Goal: Share content: Share content

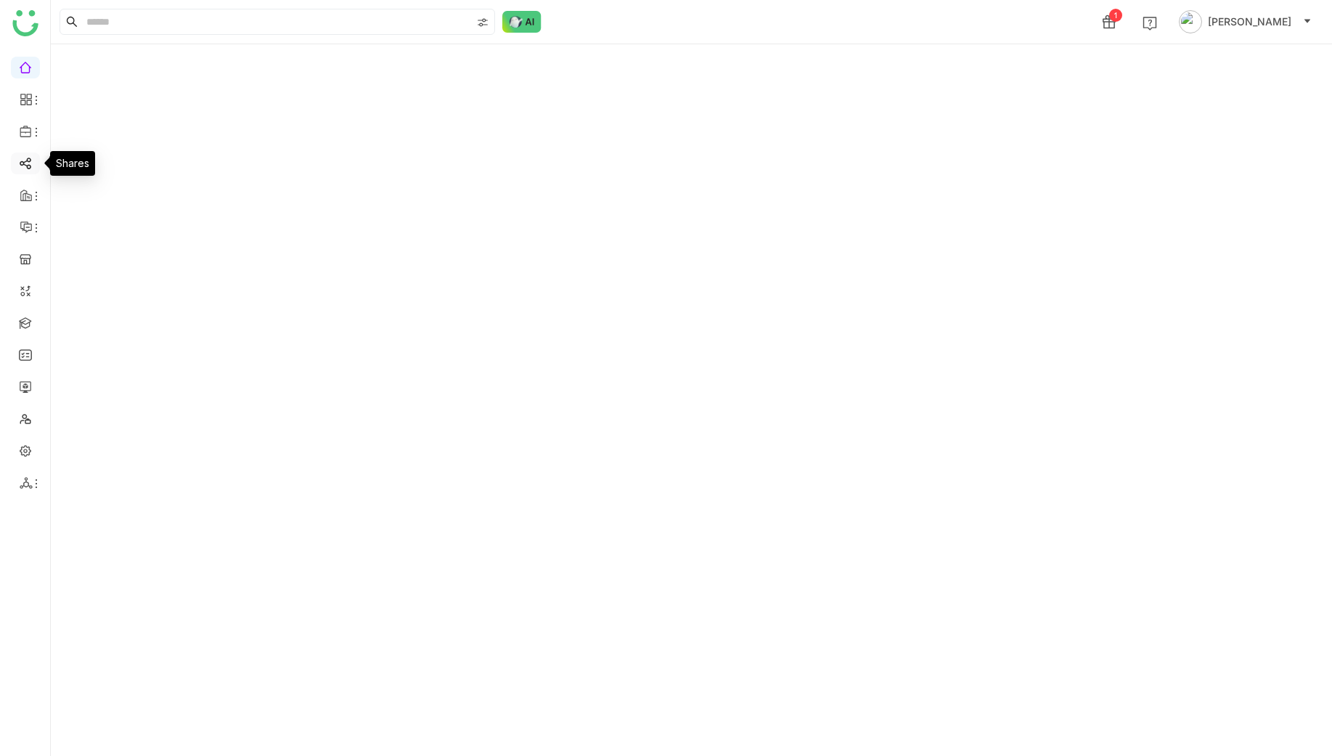
click at [32, 168] on link at bounding box center [25, 162] width 13 height 12
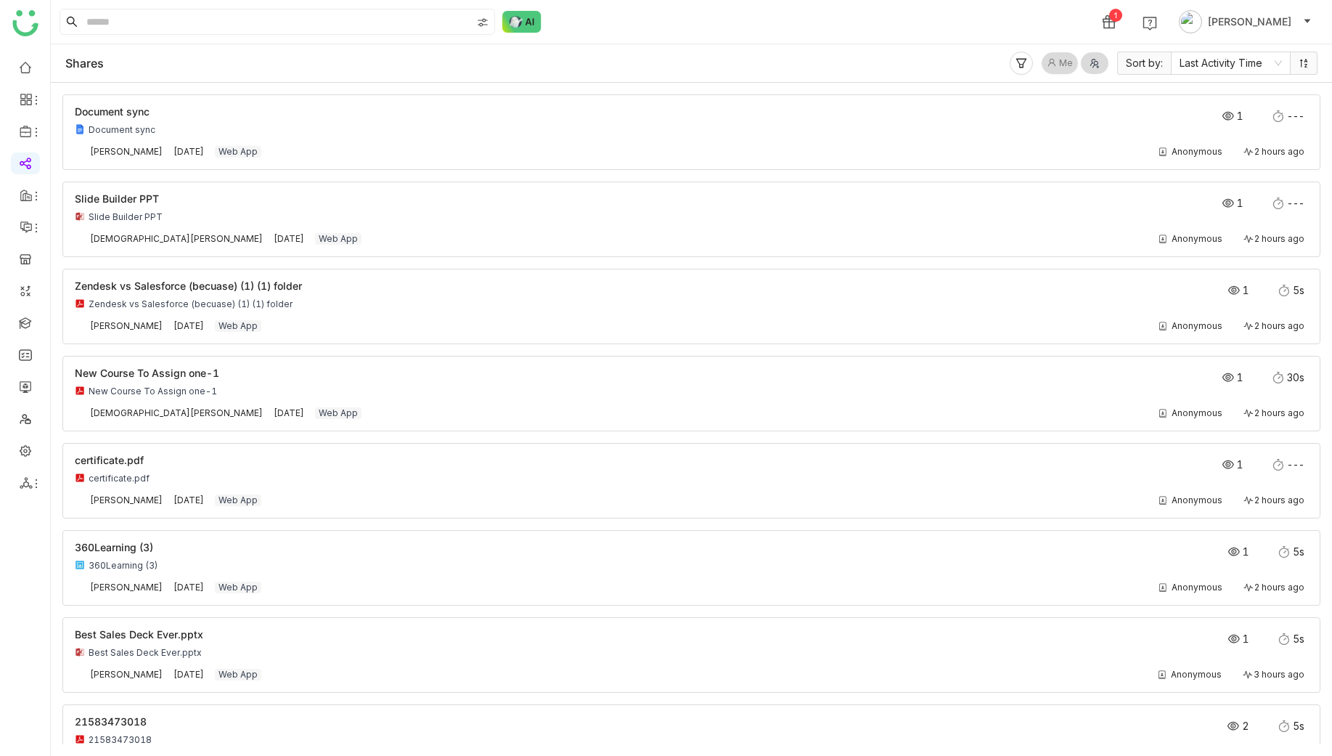
click at [1069, 65] on span "Me" at bounding box center [1066, 64] width 14 height 14
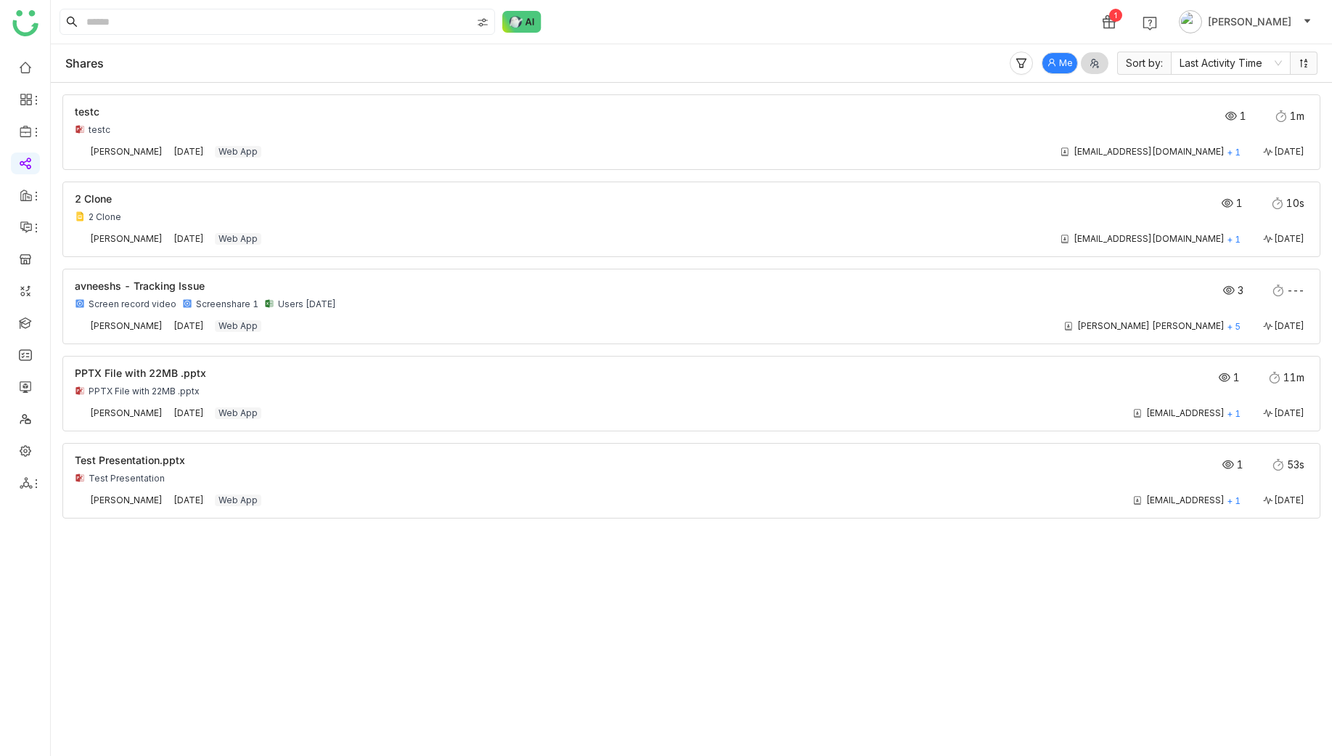
click at [1069, 65] on span "Me" at bounding box center [1066, 64] width 14 height 14
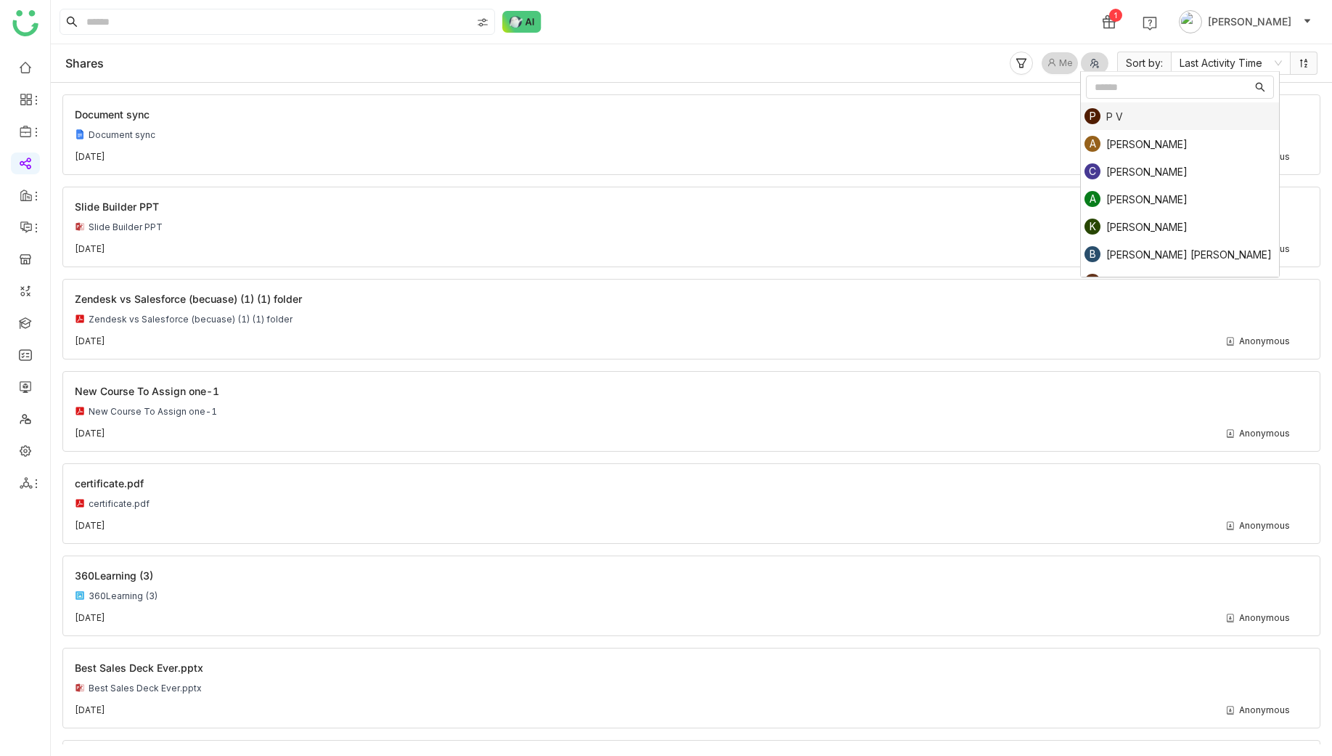
click at [1094, 62] on div at bounding box center [1097, 63] width 23 height 15
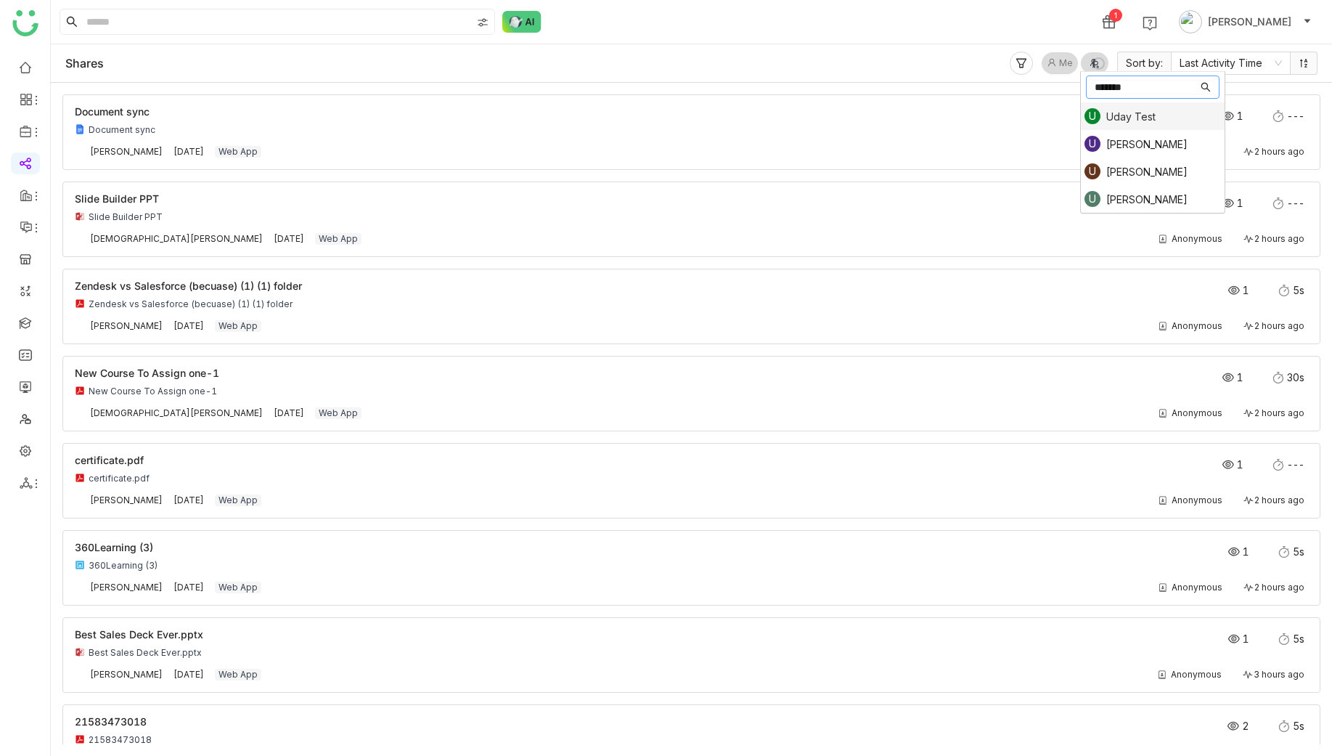
type input "********"
click at [1153, 122] on div "U [PERSON_NAME]" at bounding box center [1151, 116] width 133 height 16
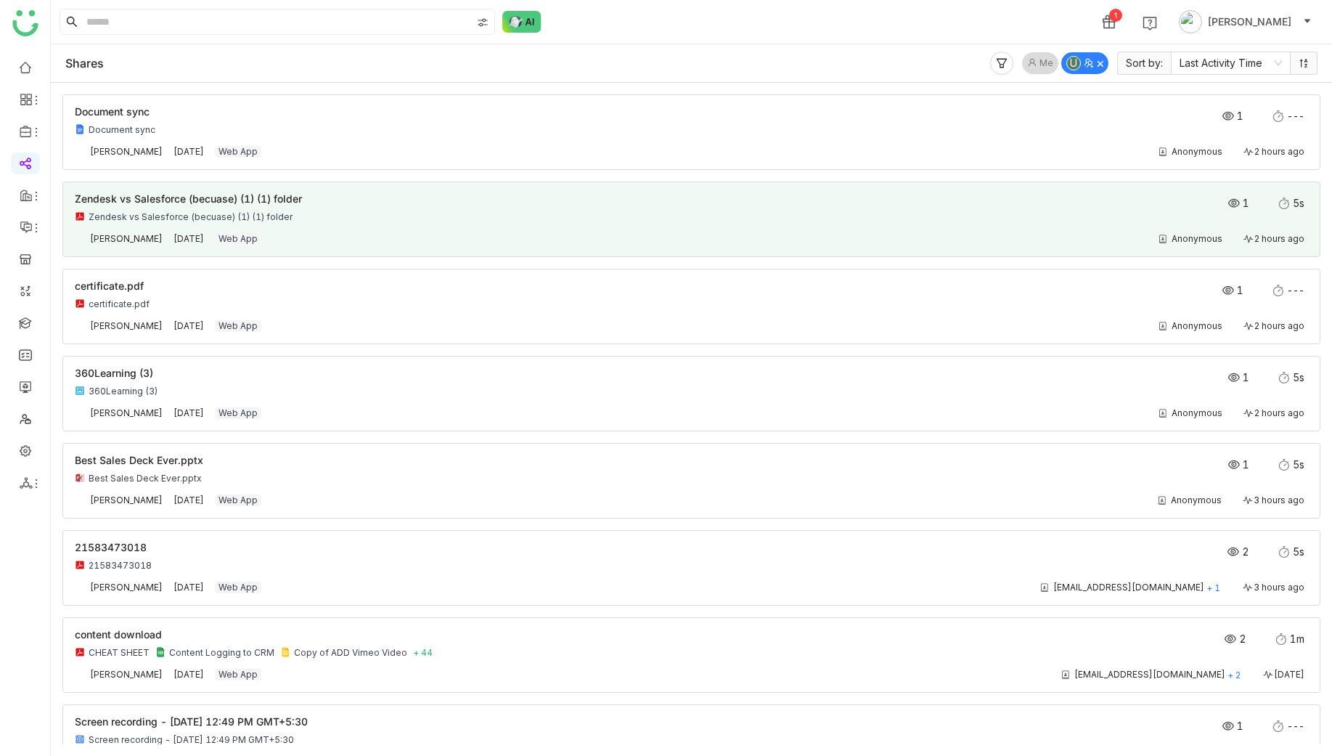
click at [238, 200] on span "Zendesk vs Salesforce (becuase) (1) (1) folder" at bounding box center [188, 198] width 227 height 12
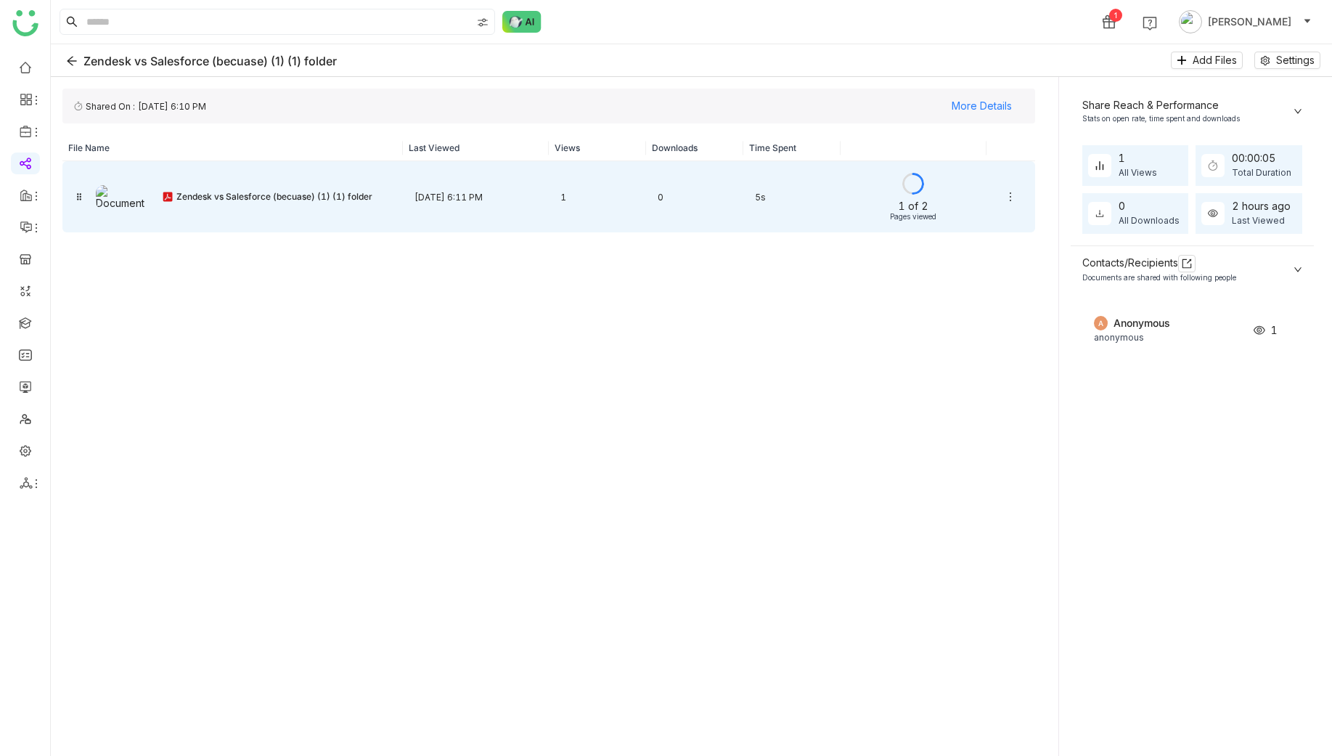
click at [934, 191] on div at bounding box center [913, 184] width 123 height 22
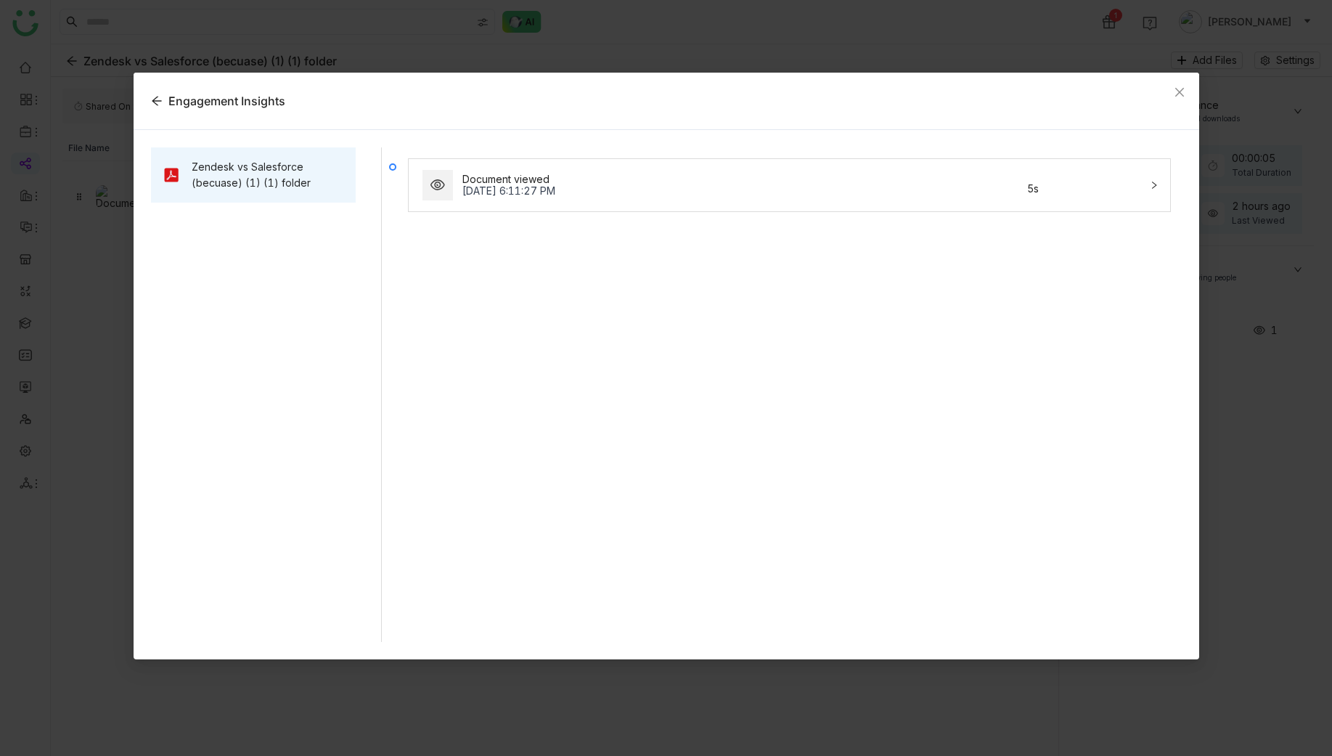
click at [1132, 186] on div "Document viewed [DATE] 6:11:27 PM 5s" at bounding box center [780, 185] width 721 height 35
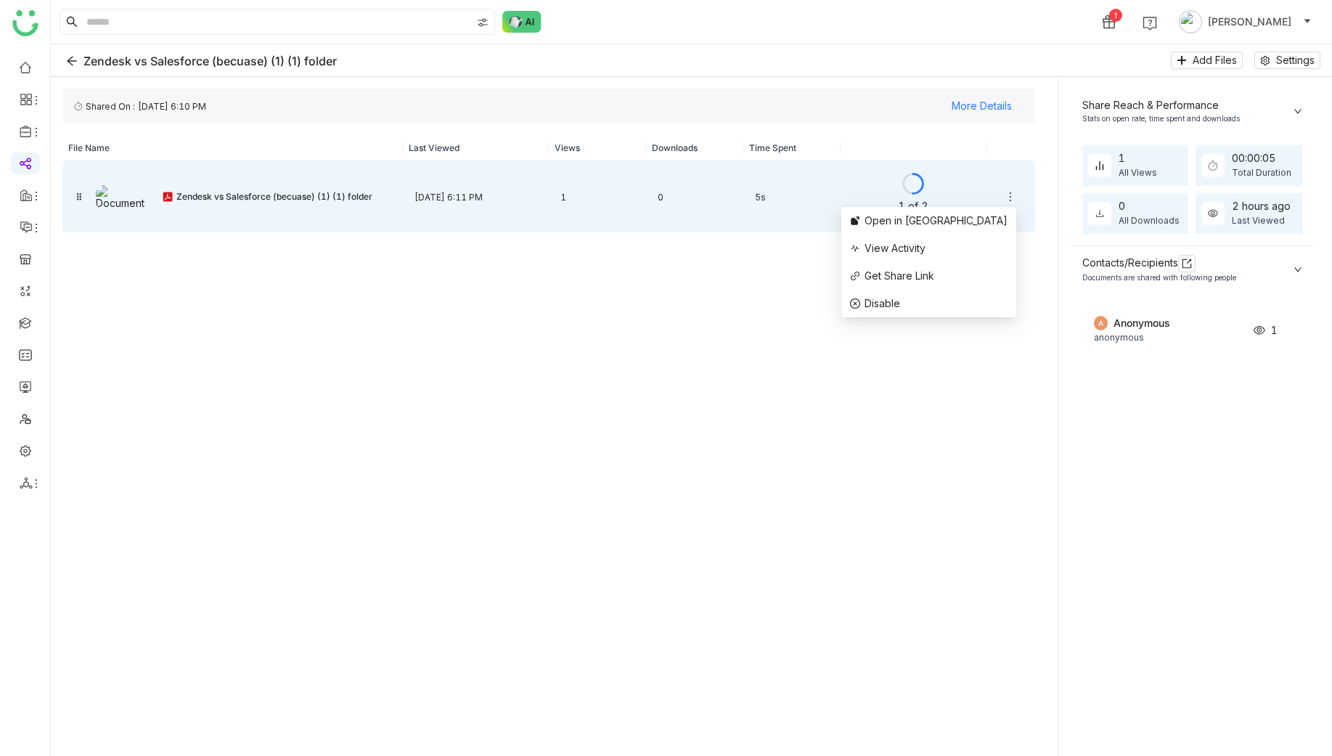
click at [1012, 196] on icon at bounding box center [1011, 197] width 12 height 12
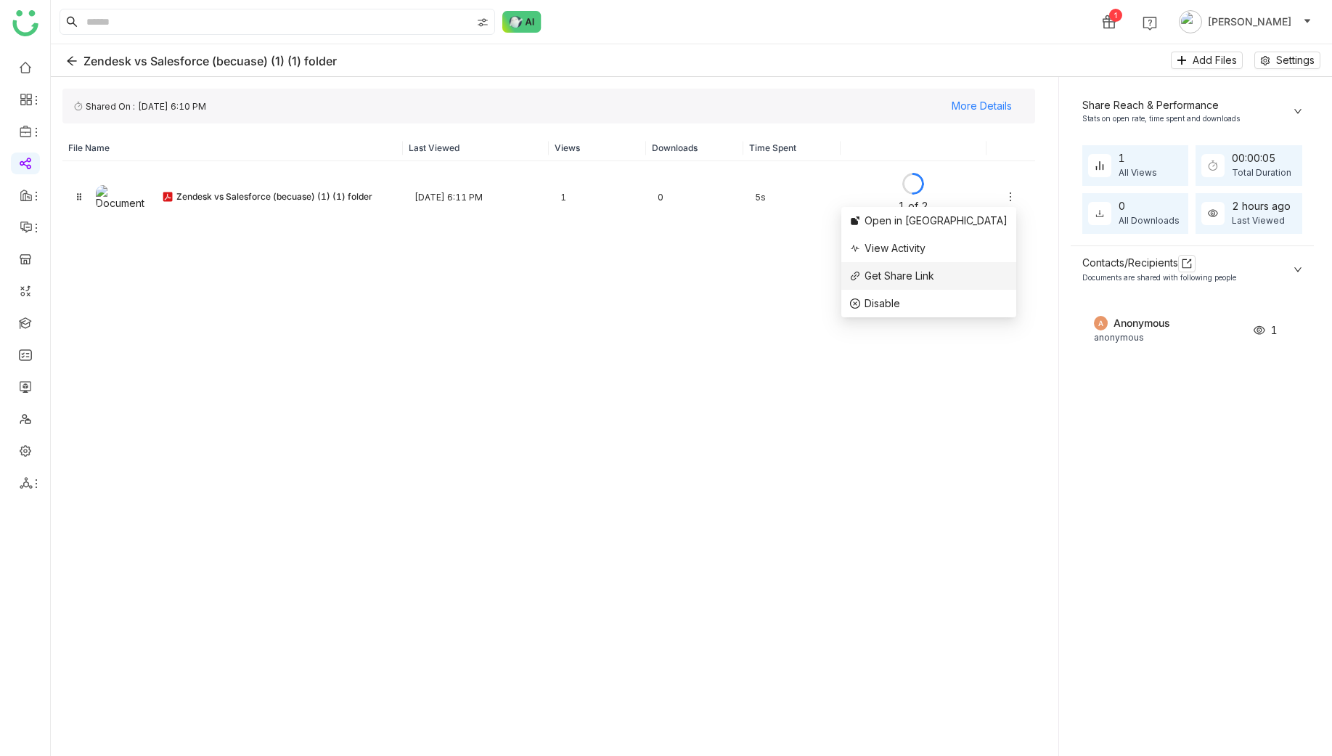
click at [934, 270] on span "Get Share Link" at bounding box center [900, 275] width 70 height 12
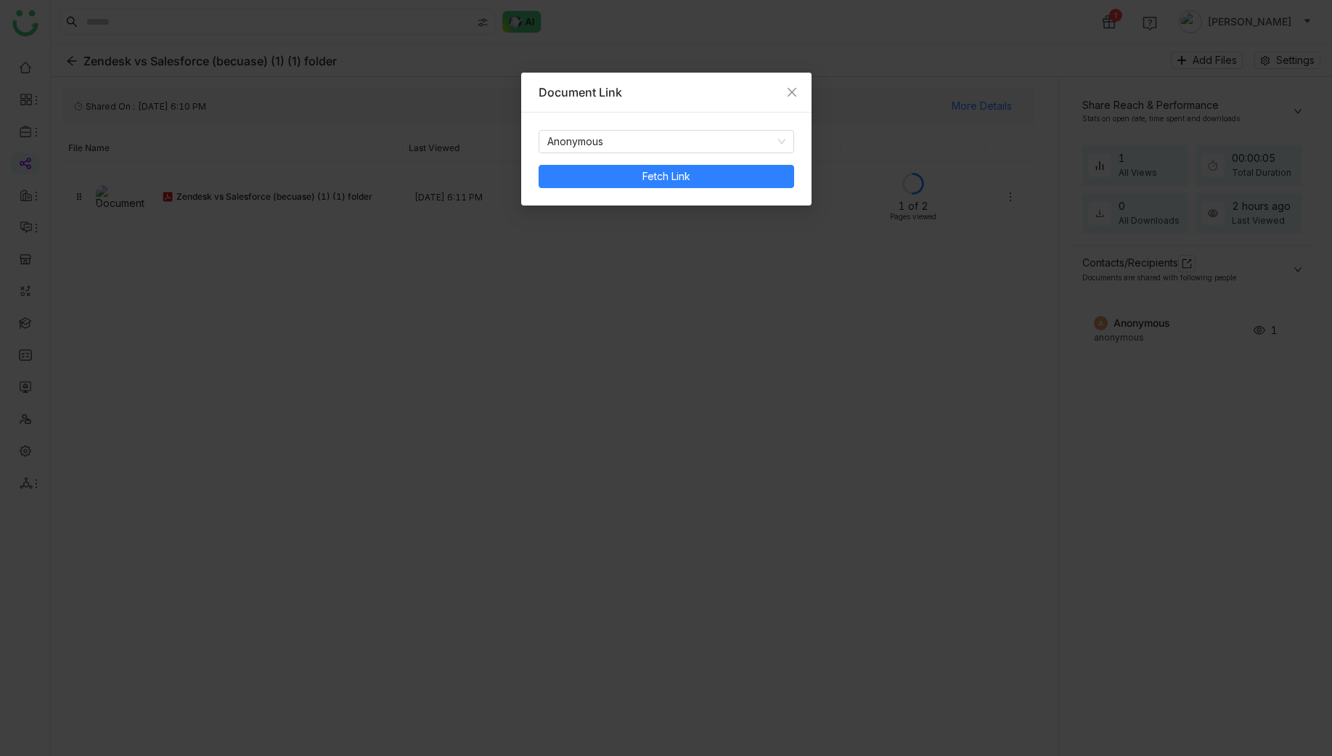
click at [685, 160] on div "Anonymous Fetch Link" at bounding box center [667, 159] width 256 height 58
click at [671, 183] on span "Fetch Link" at bounding box center [666, 176] width 48 height 16
click at [755, 167] on button "Preview" at bounding box center [732, 176] width 123 height 23
click at [641, 178] on button "Copy Link" at bounding box center [600, 176] width 123 height 23
click at [614, 168] on span "Copy Link" at bounding box center [608, 176] width 48 height 16
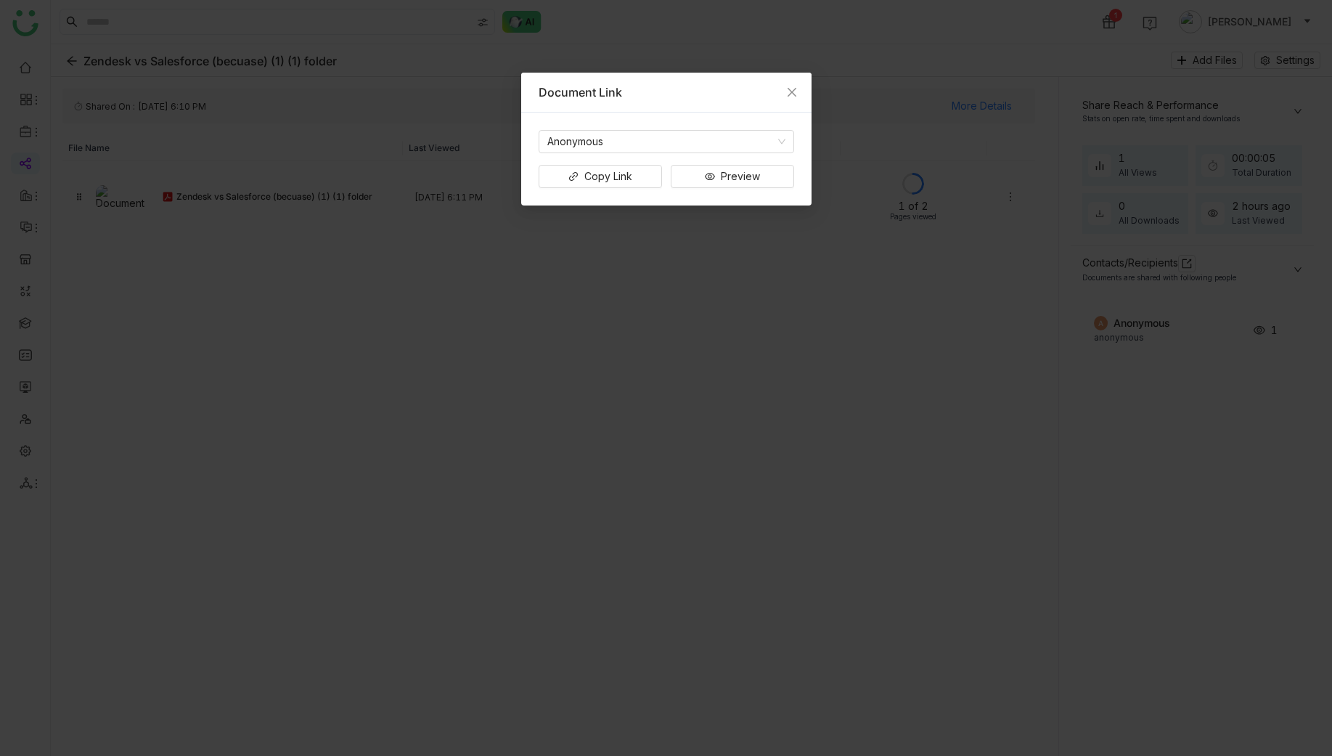
click at [787, 48] on nz-modal-container "Document Link Anonymous Copy Link Preview" at bounding box center [666, 378] width 1332 height 756
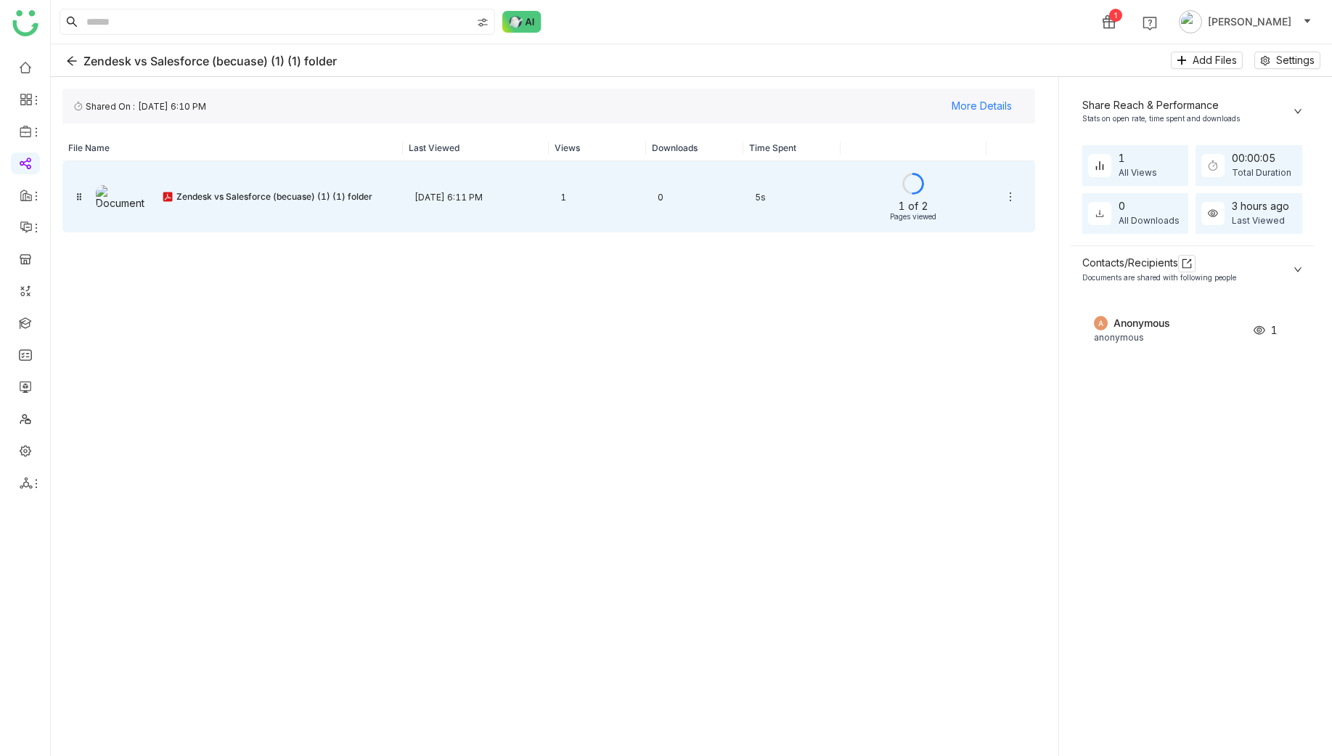
click at [1007, 197] on icon at bounding box center [1011, 197] width 12 height 12
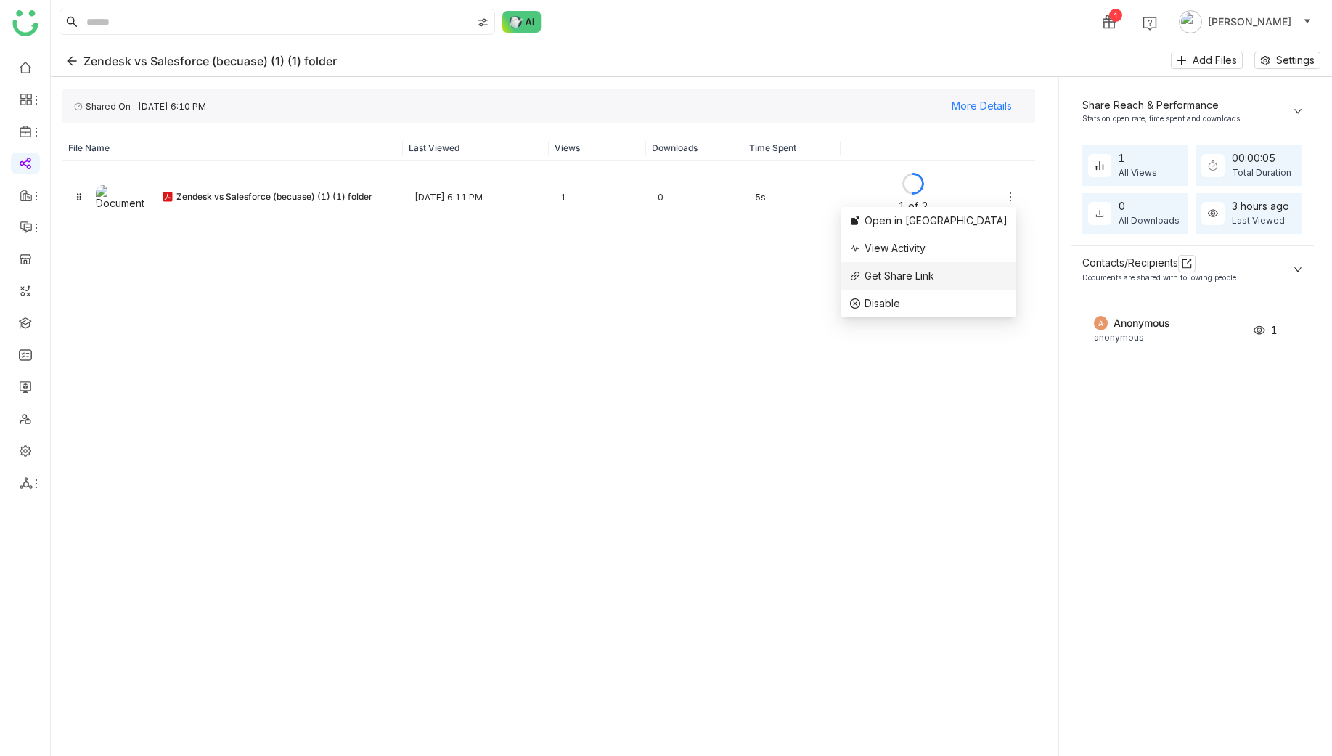
click at [934, 273] on span "Get Share Link" at bounding box center [900, 275] width 70 height 12
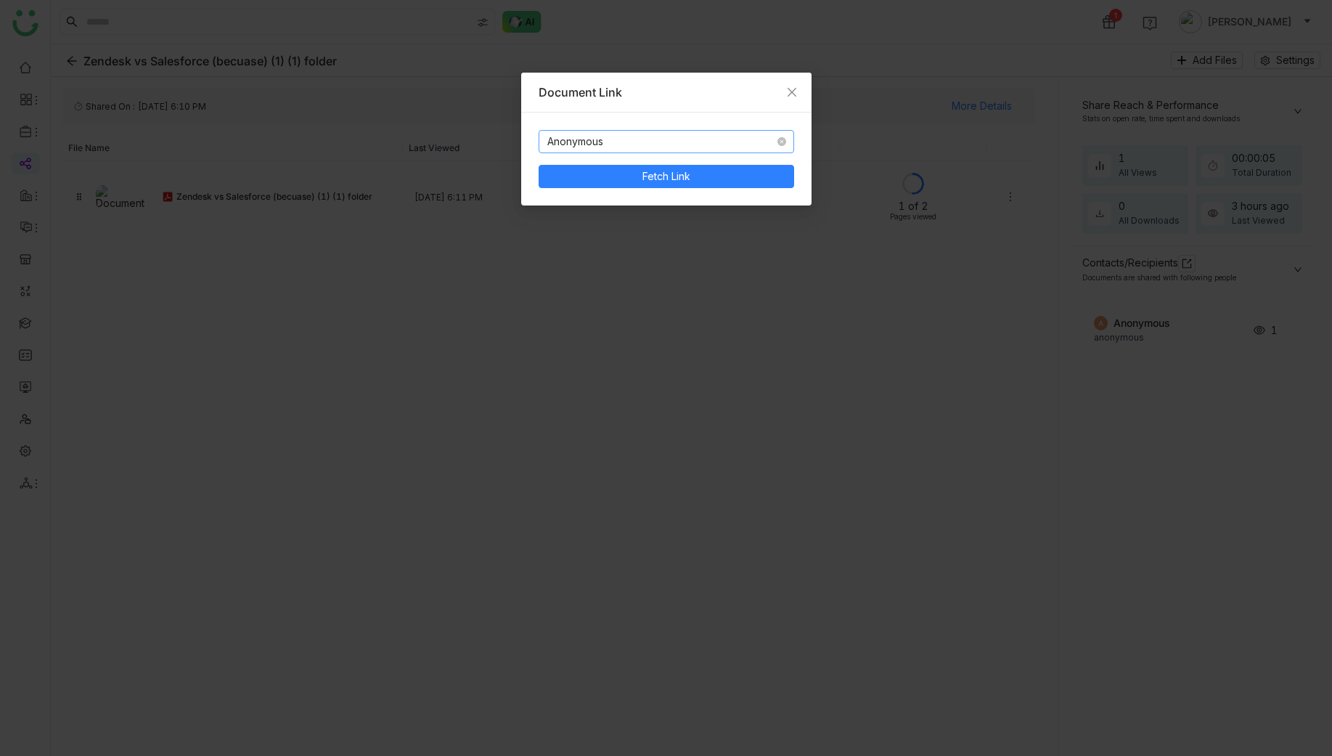
click at [590, 135] on nz-select-item "Anonymous" at bounding box center [666, 142] width 238 height 22
click at [585, 171] on div "Anonymous" at bounding box center [666, 171] width 238 height 16
click at [584, 171] on button "Fetch Link" at bounding box center [667, 176] width 256 height 23
click at [579, 175] on button "Copy Link" at bounding box center [600, 176] width 123 height 23
click at [711, 250] on nz-modal-container "Document Link Anonymous Copy Link Preview" at bounding box center [666, 378] width 1332 height 756
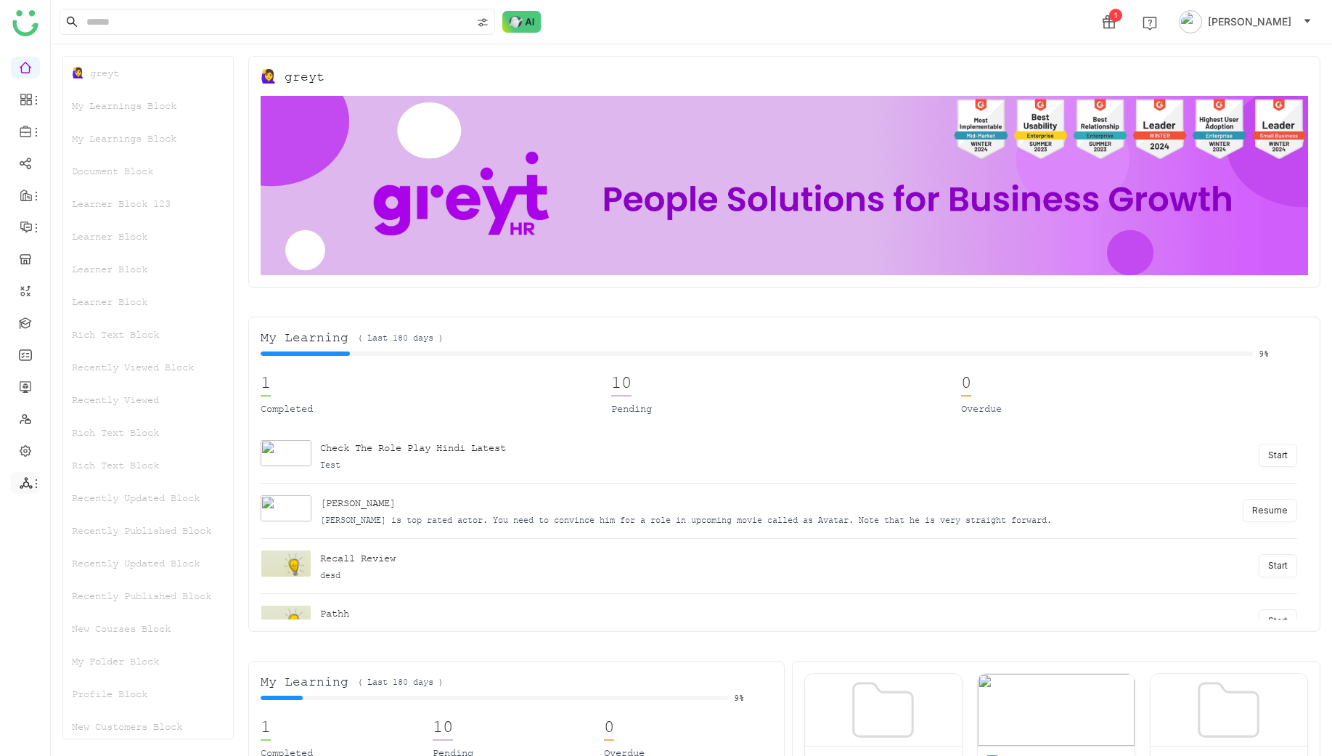
click at [22, 478] on icon at bounding box center [26, 482] width 13 height 13
click at [84, 516] on link "List" at bounding box center [104, 517] width 100 height 10
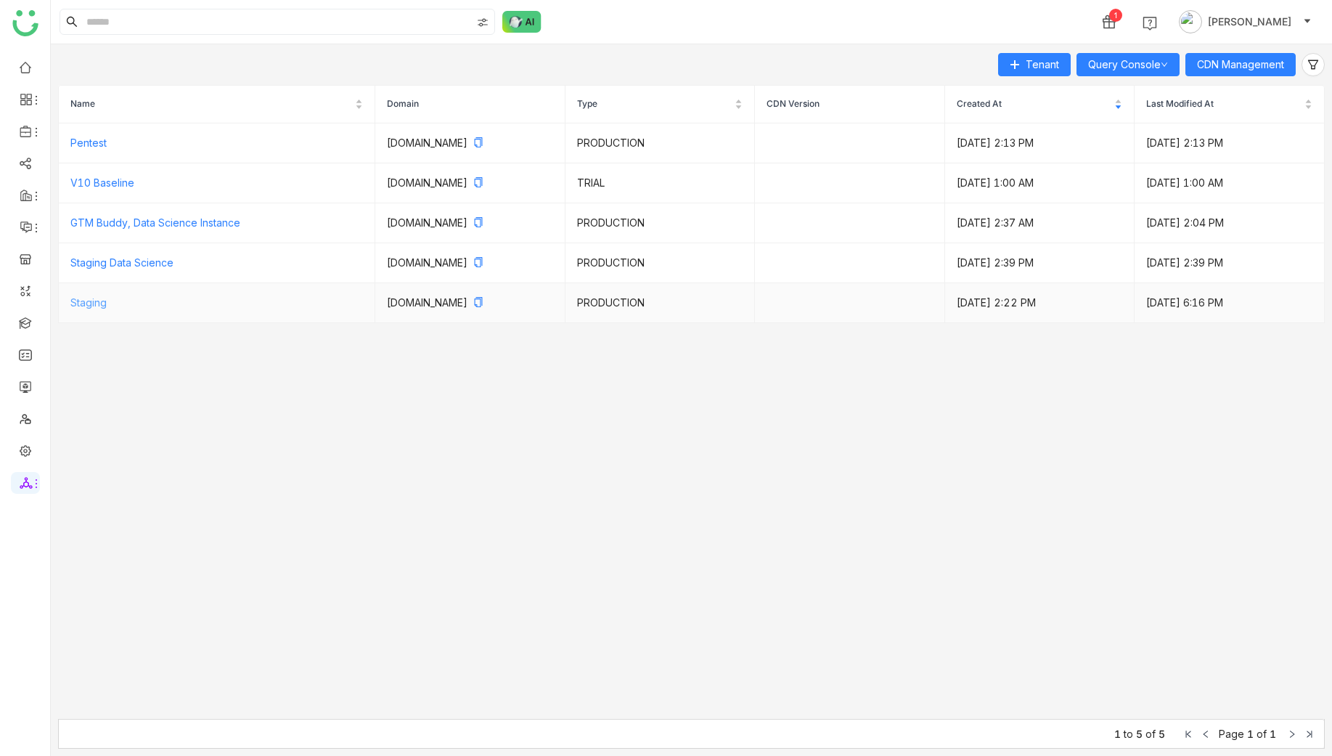
click at [93, 296] on link "Staging" at bounding box center [88, 302] width 36 height 12
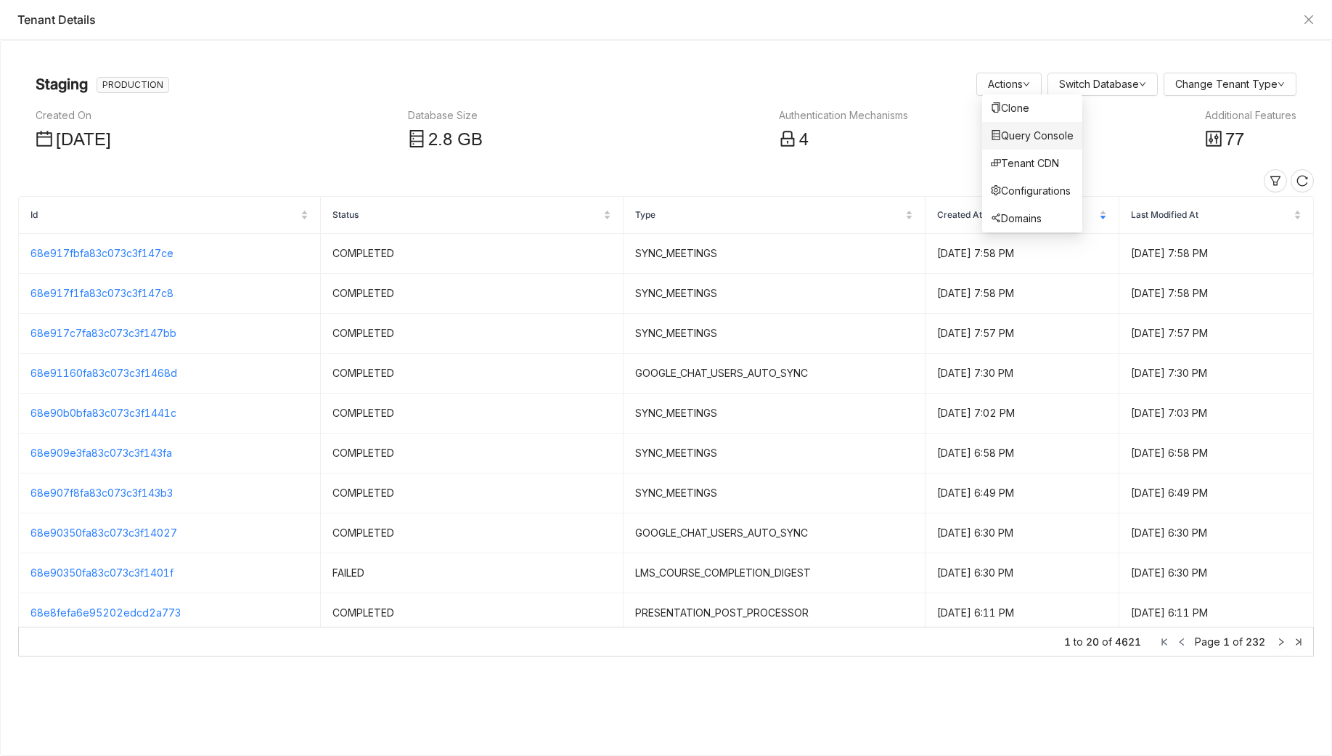
click at [1035, 142] on span "Query Console" at bounding box center [1032, 136] width 83 height 16
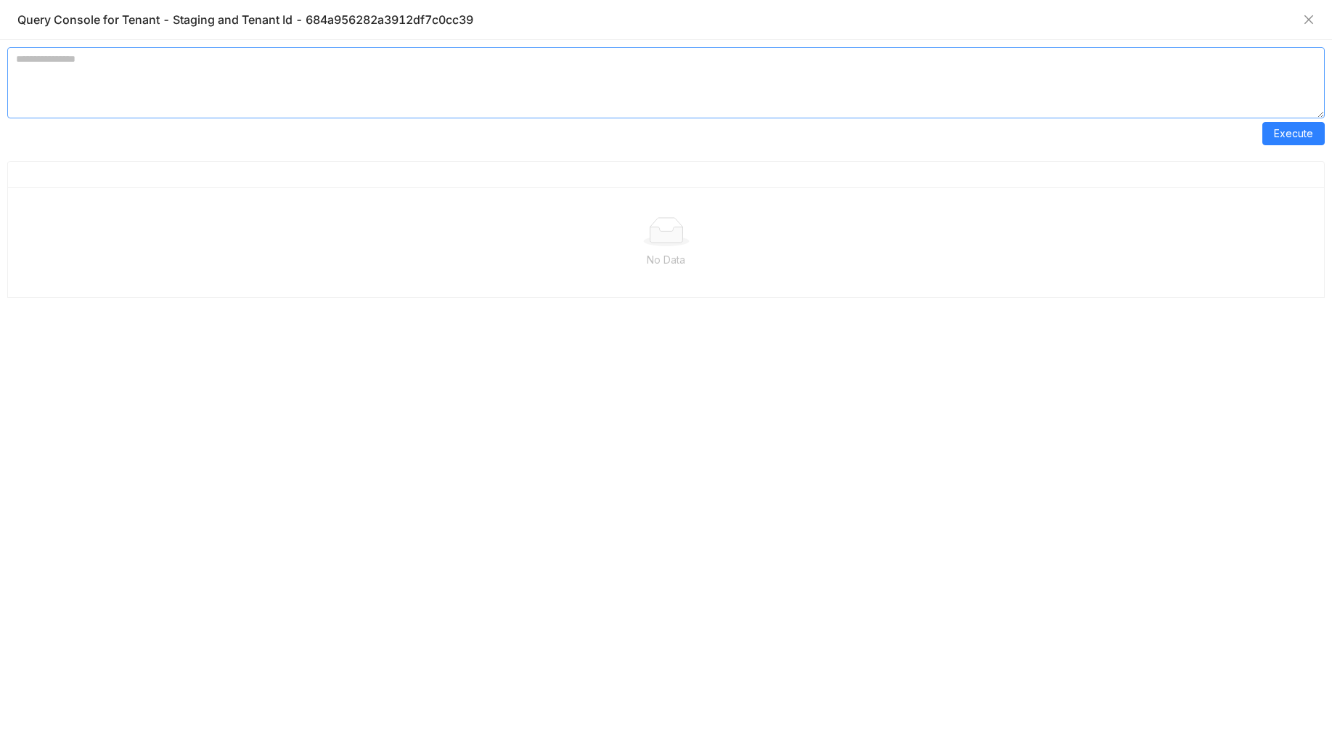
click at [829, 105] on textarea at bounding box center [666, 82] width 1318 height 71
paste textarea "**********"
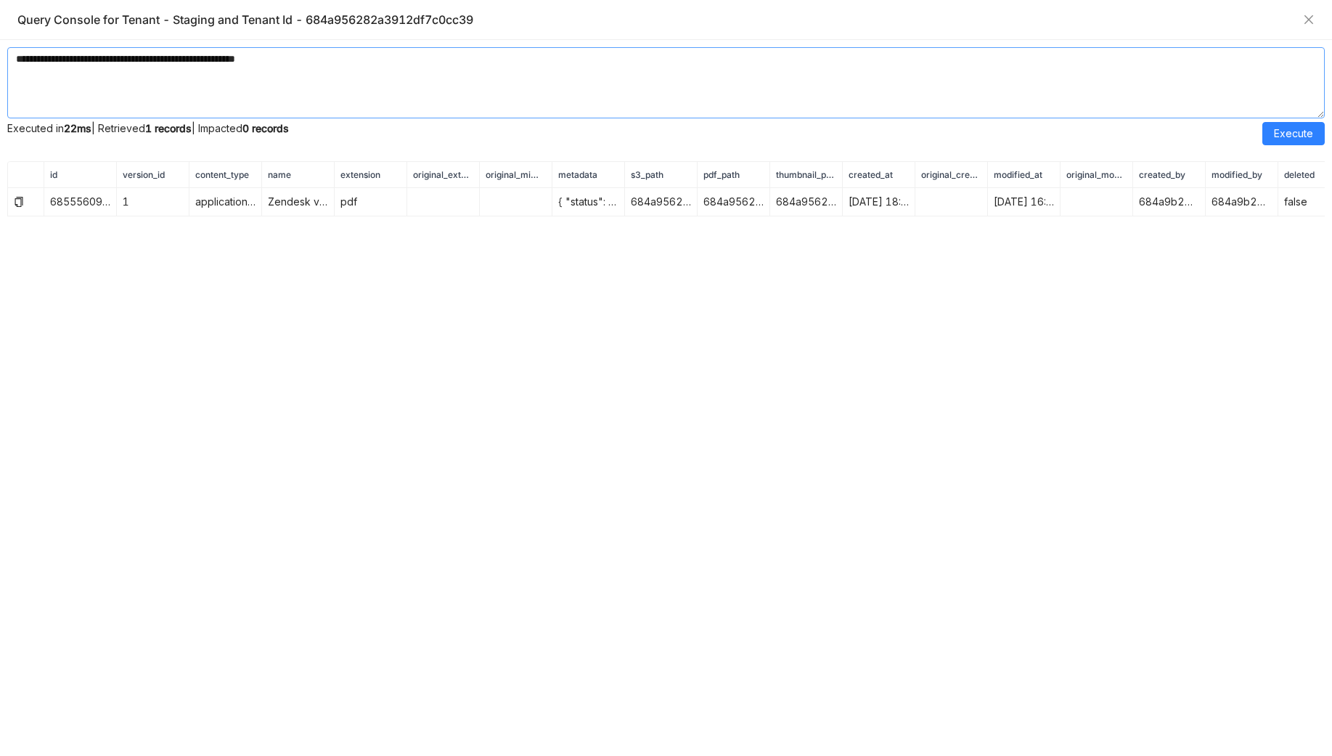
type textarea "**********"
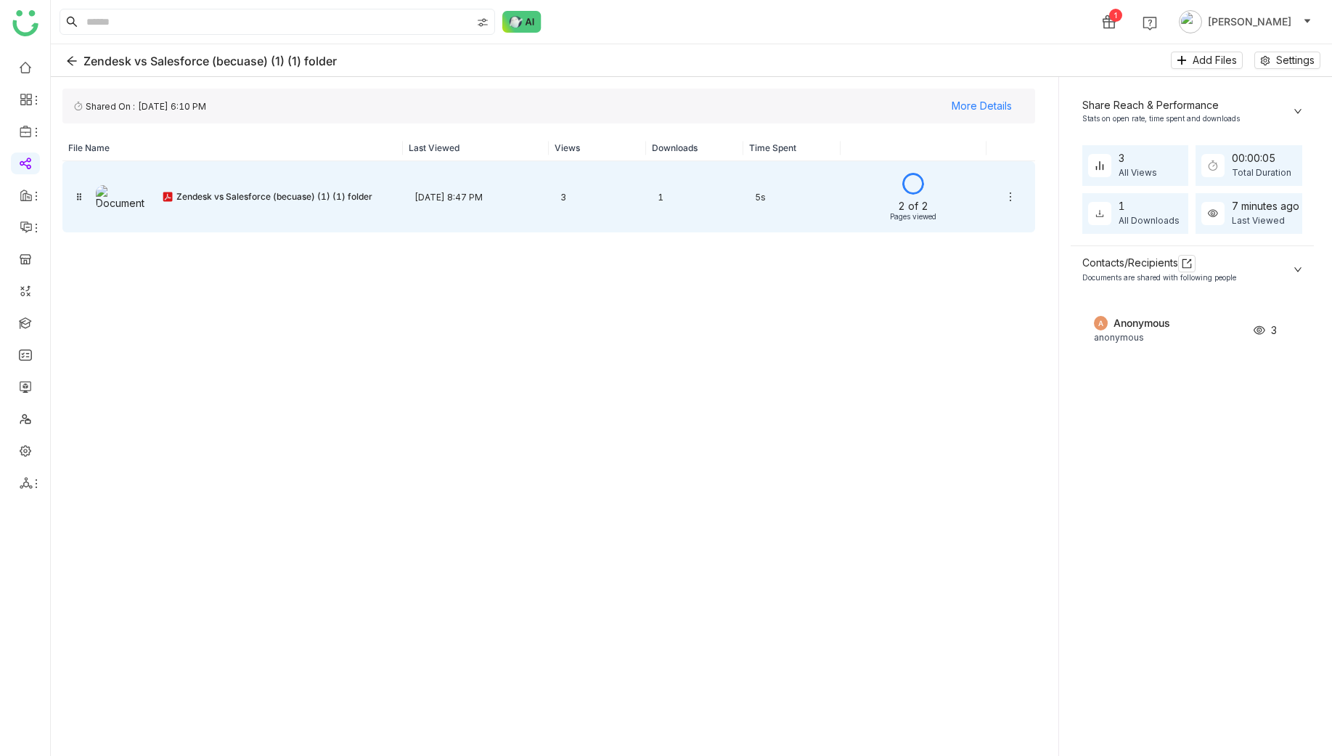
click at [677, 190] on div "1" at bounding box center [694, 197] width 97 height 34
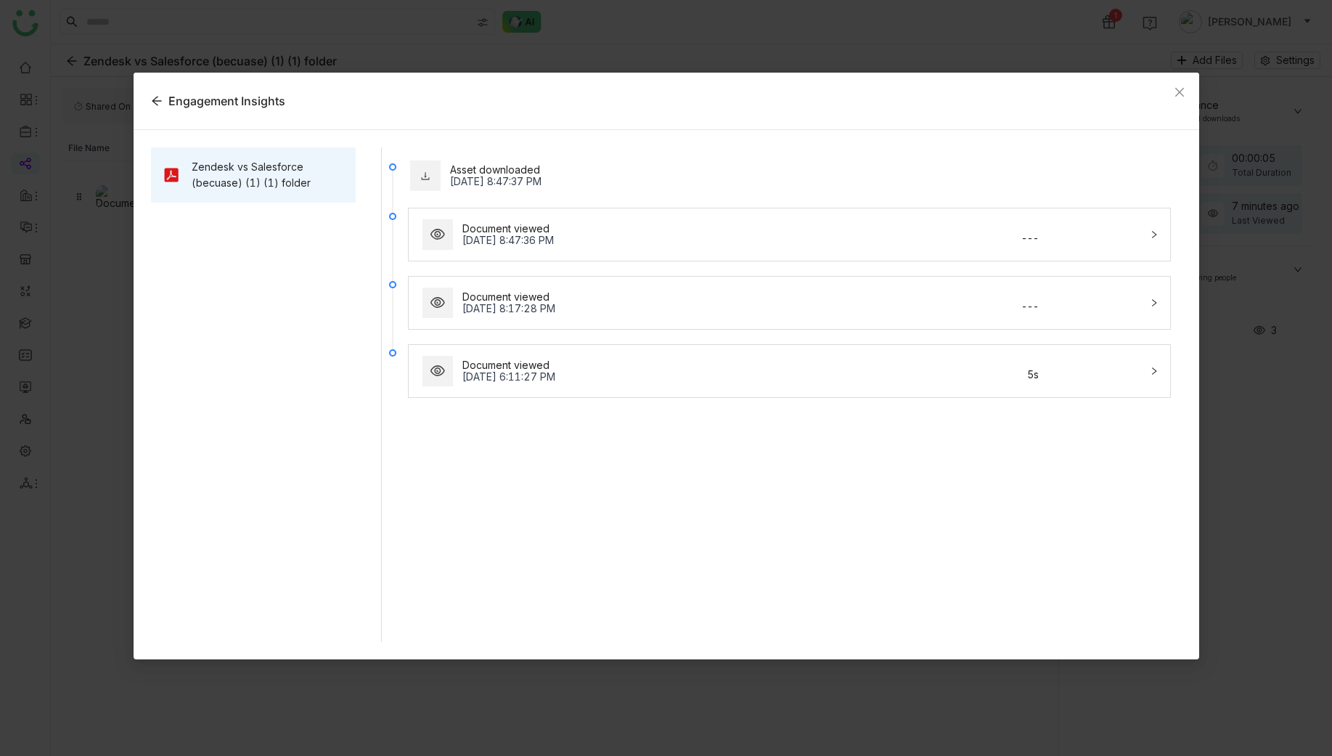
click at [715, 46] on nz-modal-container "Engagement Insights Zendesk vs Salesforce (becuase) (1) (1) folder Asset downlo…" at bounding box center [666, 378] width 1332 height 756
